Goal: Obtain resource: Download file/media

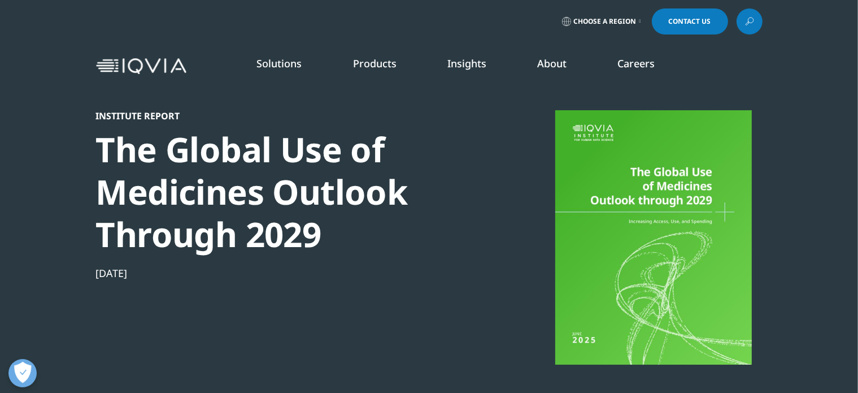
click at [654, 214] on div at bounding box center [654, 237] width 218 height 254
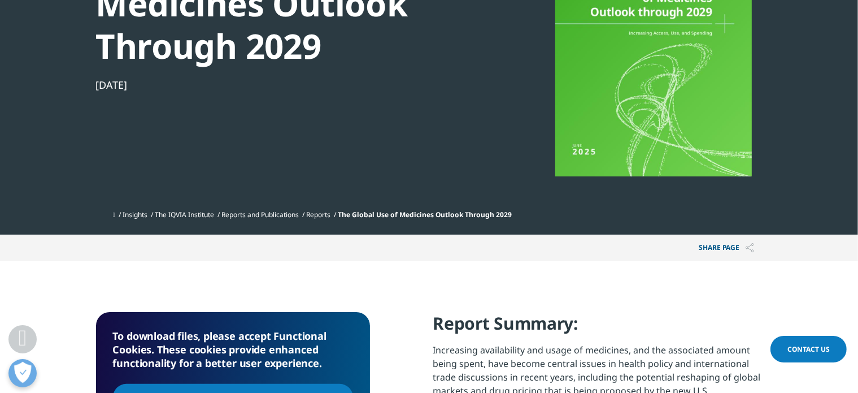
scroll to position [376, 0]
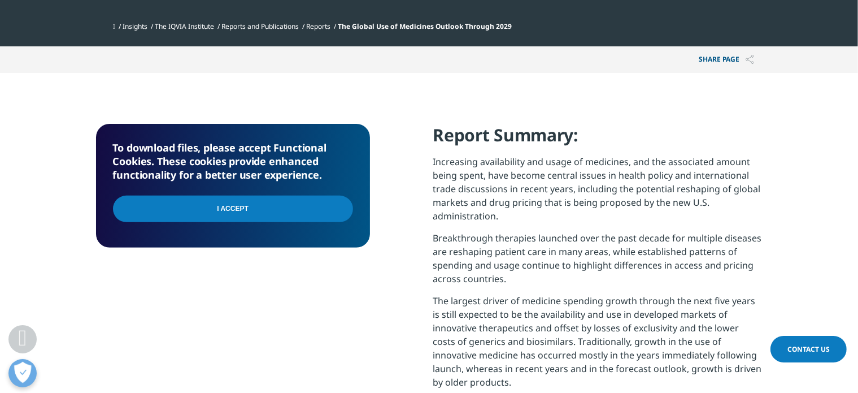
click at [230, 208] on input "I Accept" at bounding box center [233, 208] width 240 height 27
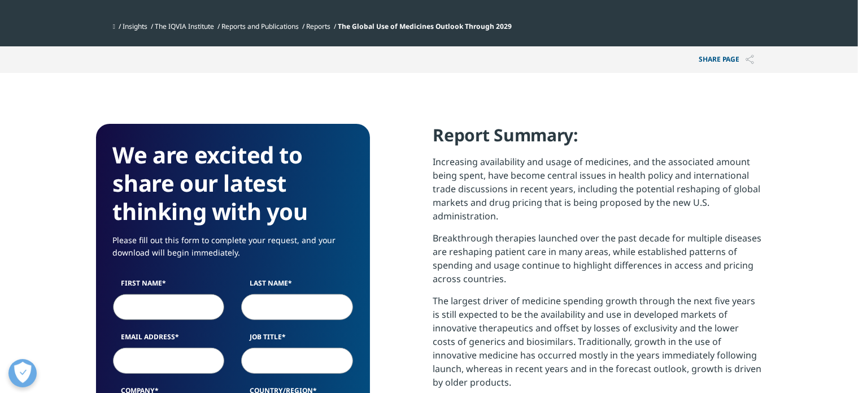
click at [194, 303] on input "First Name" at bounding box center [169, 307] width 112 height 26
type input "Edmundo"
type input "Brito"
type input "edmundo.brito@icat.unam.mx"
type input "The National University of Mexico (UNAM) . Institute of Applied Sciences & Techn"
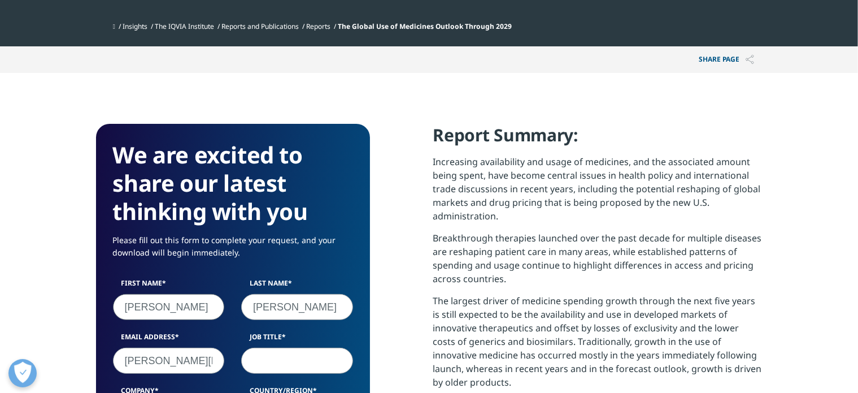
select select "[GEOGRAPHIC_DATA]"
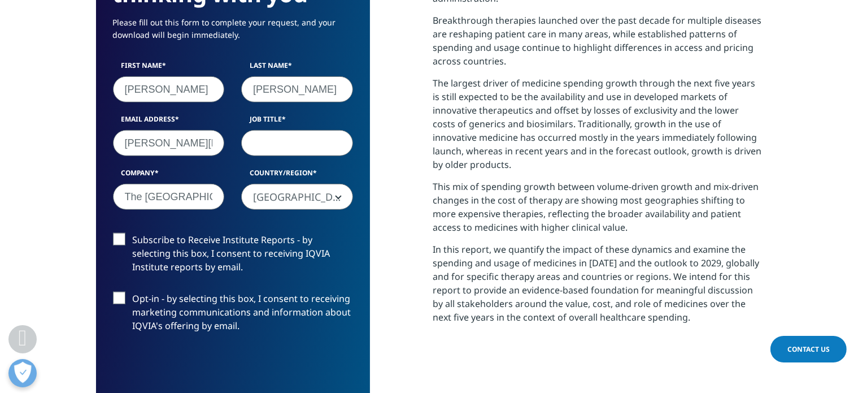
click at [271, 141] on input "Job Title" at bounding box center [297, 143] width 112 height 26
type input "P"
type input "Professor"
click at [117, 239] on label "Subscribe to Receive Institute Reports - by selecting this box, I consent to re…" at bounding box center [233, 256] width 240 height 47
click at [133, 233] on input "Subscribe to Receive Institute Reports - by selecting this box, I consent to re…" at bounding box center [133, 233] width 0 height 0
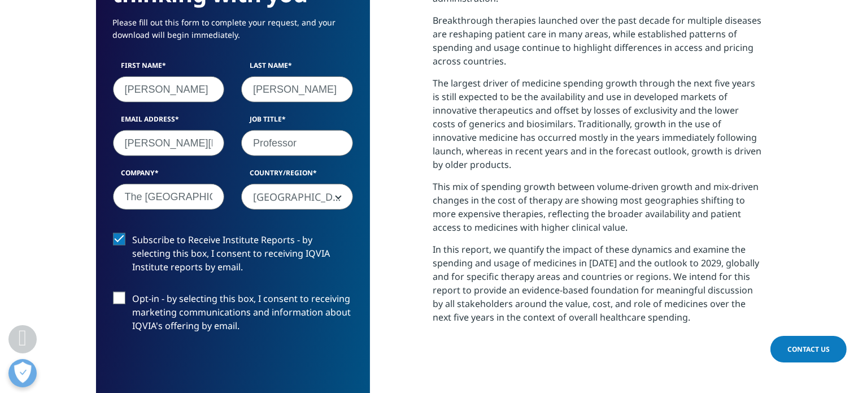
click at [121, 300] on label "Opt-in - by selecting this box, I consent to receiving marketing communications…" at bounding box center [233, 314] width 240 height 47
click at [133, 291] on input "Opt-in - by selecting this box, I consent to receiving marketing communications…" at bounding box center [133, 291] width 0 height 0
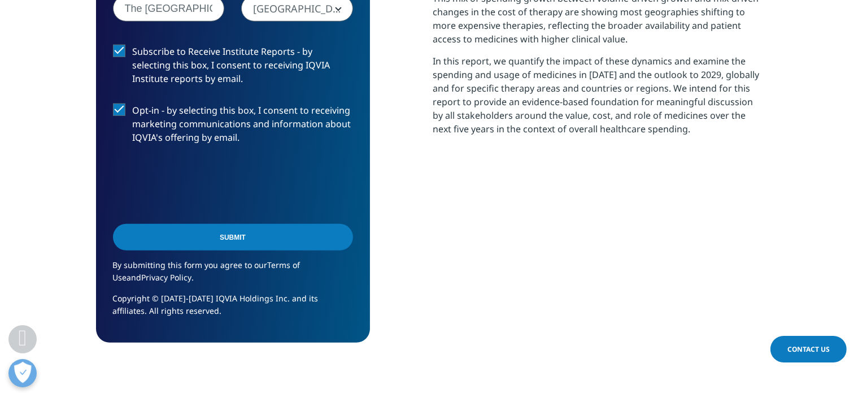
click at [241, 235] on input "Submit" at bounding box center [233, 237] width 240 height 27
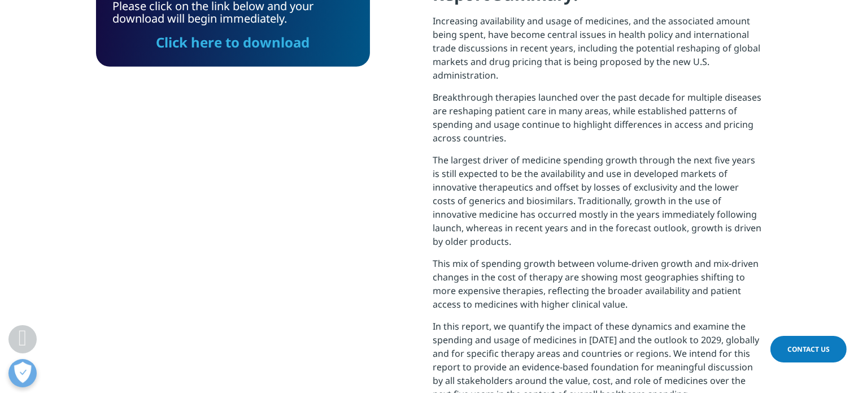
scroll to position [6, 6]
click at [249, 43] on link "Click here to download" at bounding box center [233, 42] width 154 height 19
